Goal: Navigation & Orientation: Find specific page/section

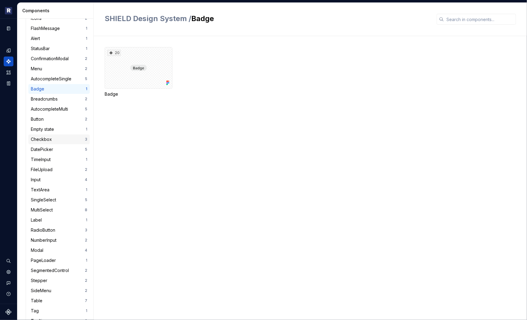
scroll to position [80, 0]
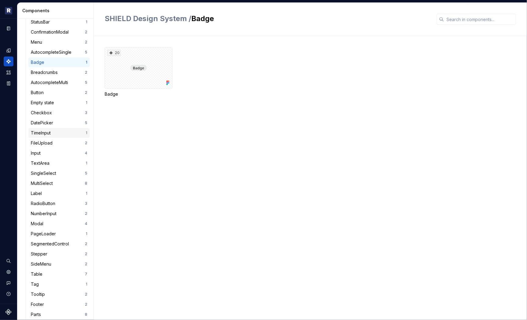
click at [45, 135] on div "TimeInput" at bounding box center [42, 133] width 22 height 6
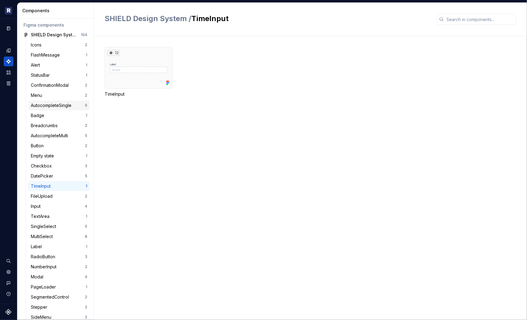
scroll to position [53, 0]
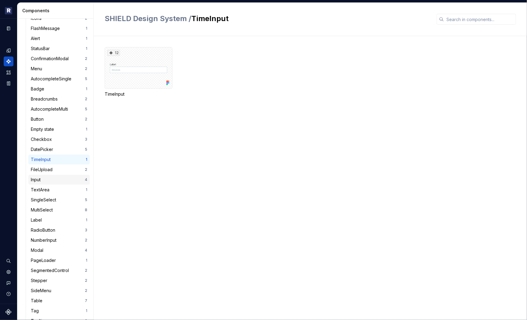
click at [52, 177] on div "Input" at bounding box center [58, 179] width 54 height 6
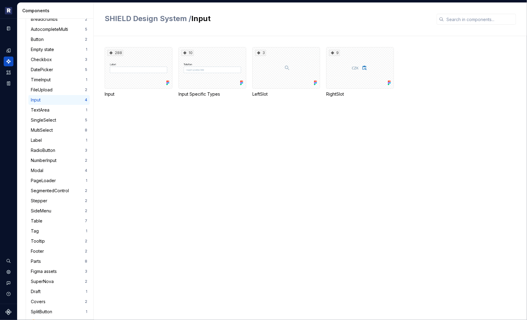
scroll to position [165, 0]
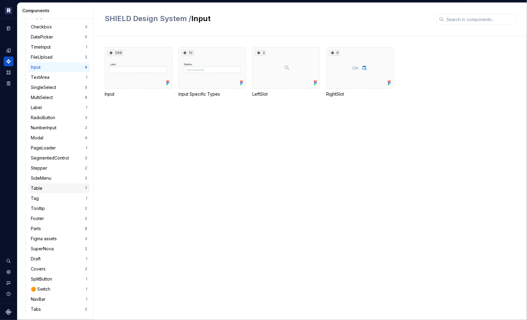
click at [47, 189] on div "Table" at bounding box center [58, 188] width 54 height 6
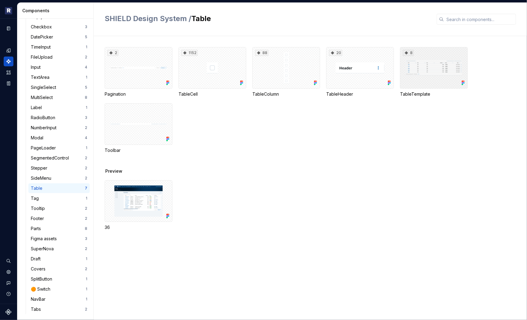
click at [433, 71] on div "8" at bounding box center [434, 68] width 68 height 42
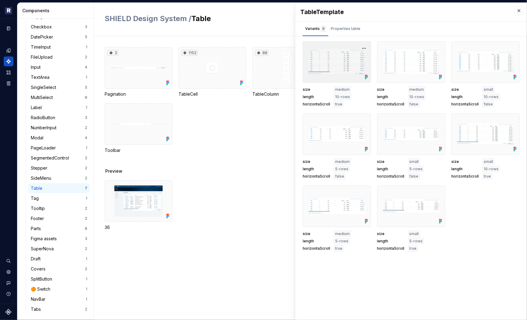
click at [341, 70] on div at bounding box center [337, 62] width 68 height 42
click at [349, 64] on div at bounding box center [337, 62] width 68 height 42
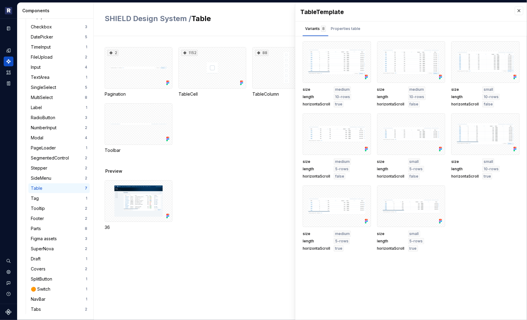
click at [247, 35] on div "SHIELD Design System / Table" at bounding box center [311, 19] width 434 height 33
click at [240, 36] on div "2 Pagination 1152 TableCell 88 TableColumn 20 TableHeader 8 TableTemplate Toolb…" at bounding box center [316, 178] width 423 height 284
